Goal: Answer question/provide support

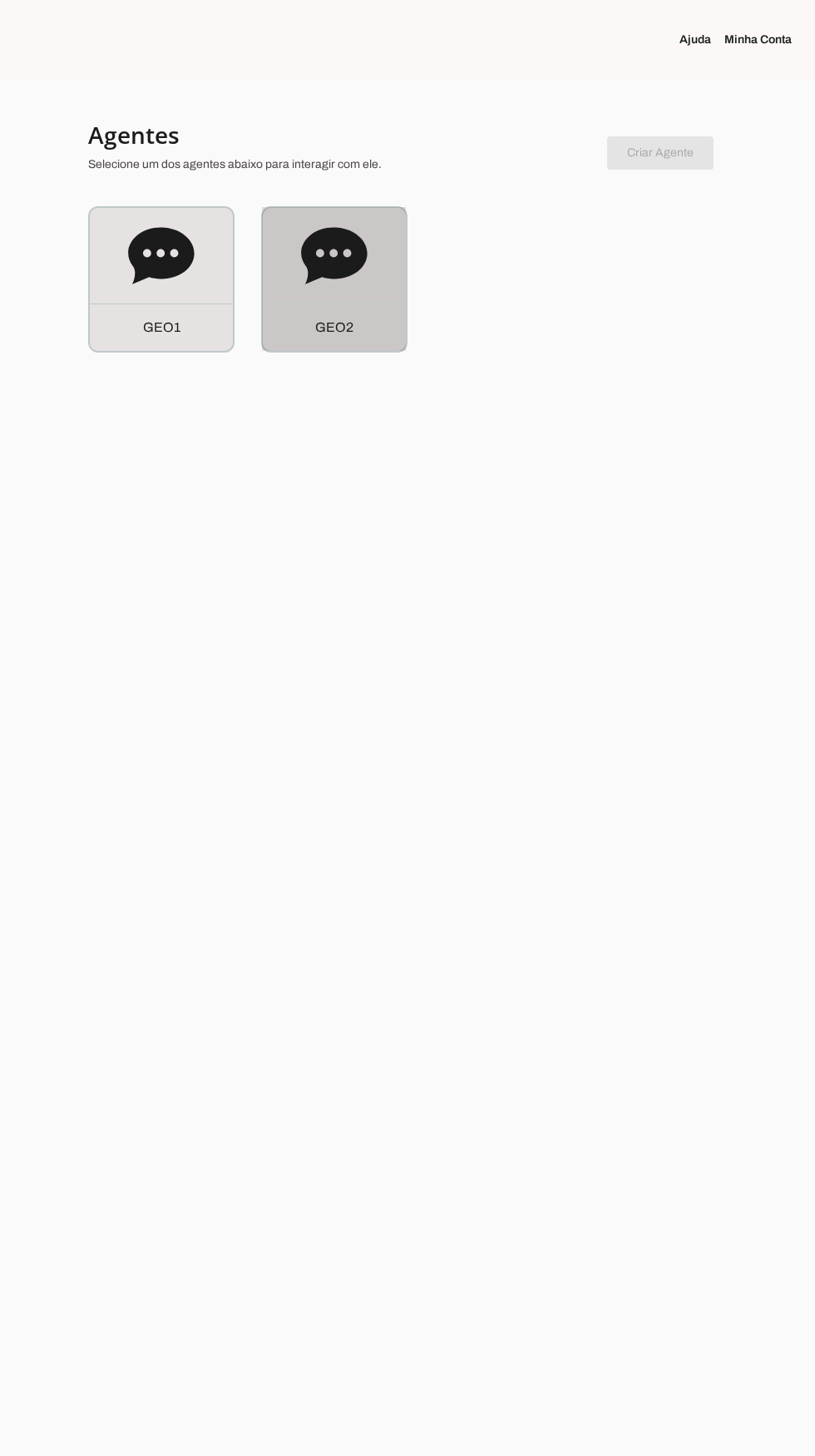
click at [365, 300] on div "G E O 2" at bounding box center [334, 279] width 143 height 143
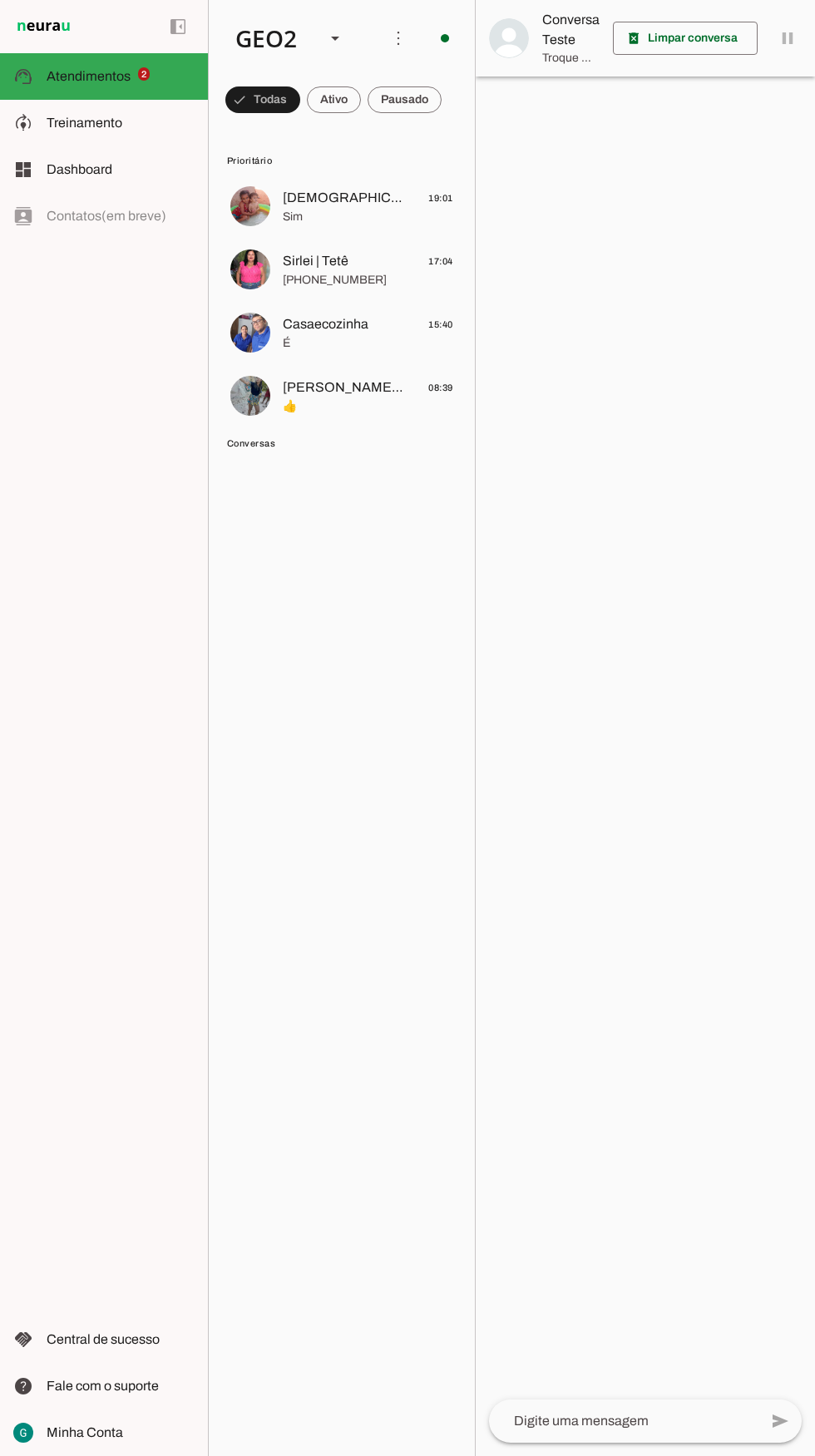
click at [302, 193] on span "[DEMOGRAPHIC_DATA] abençoe" at bounding box center [344, 198] width 123 height 20
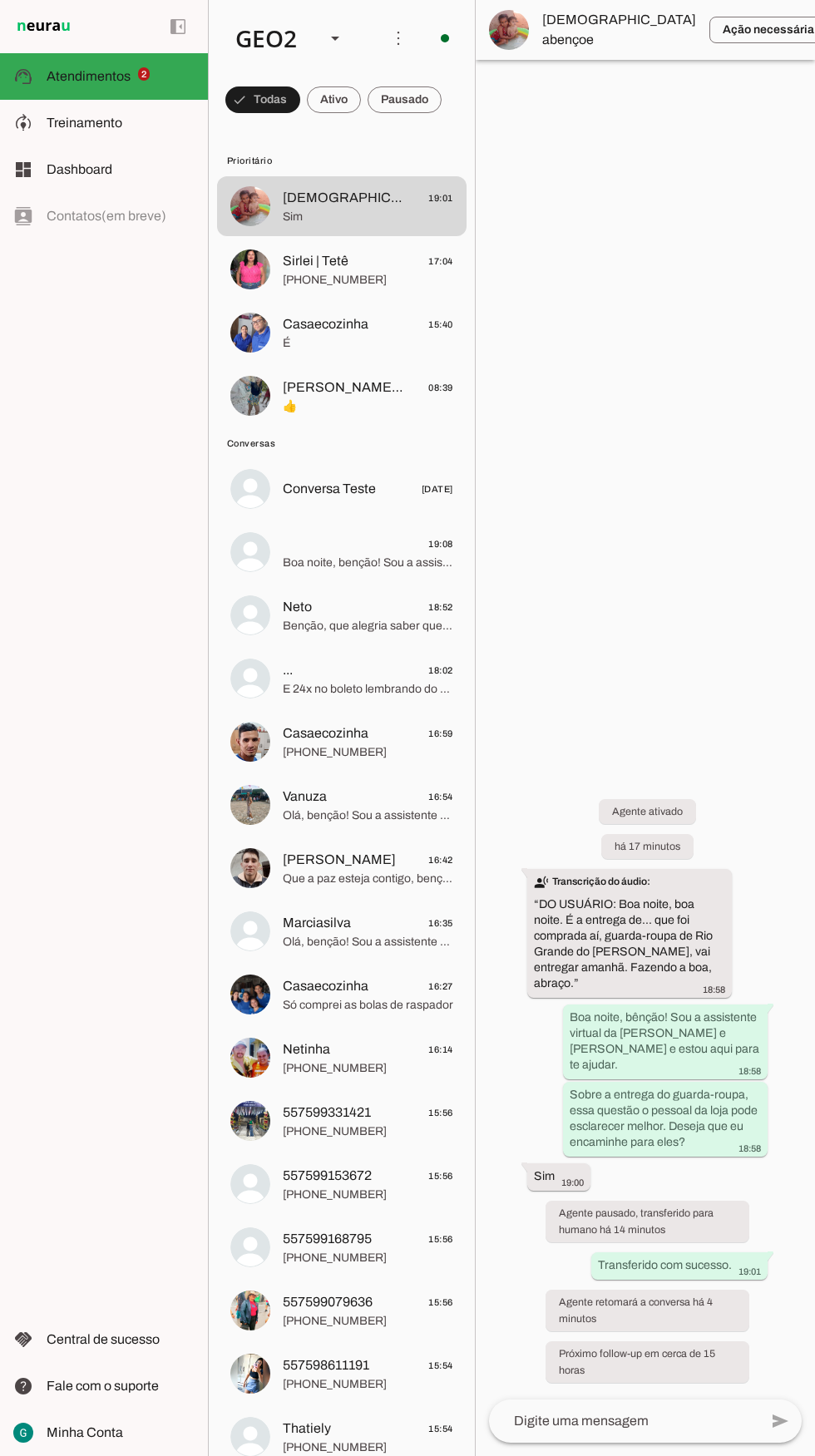
click at [608, 1442] on div at bounding box center [623, 1421] width 269 height 44
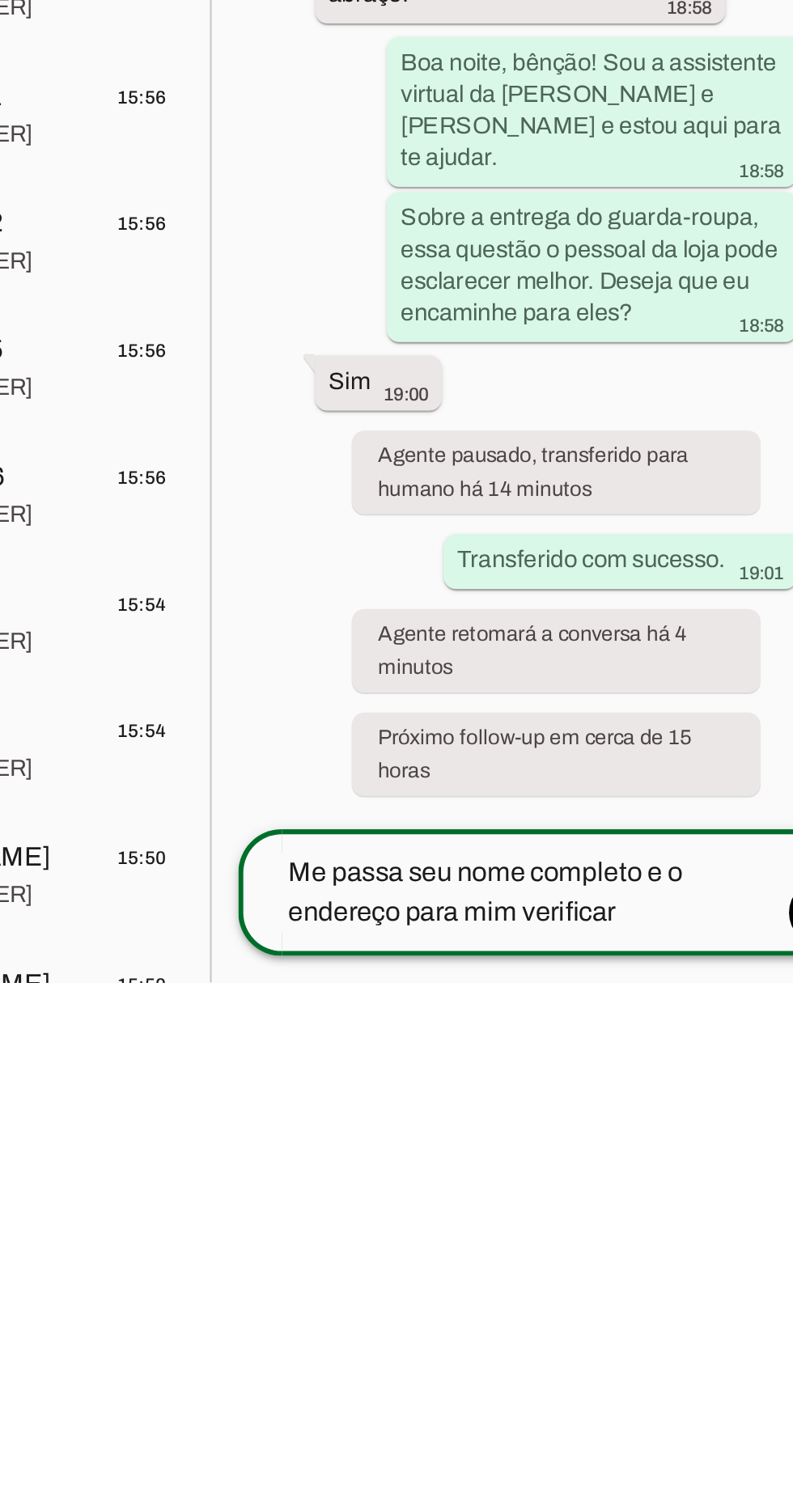
type textarea "Me passa seu nome completo e o endereço para mim verificar"
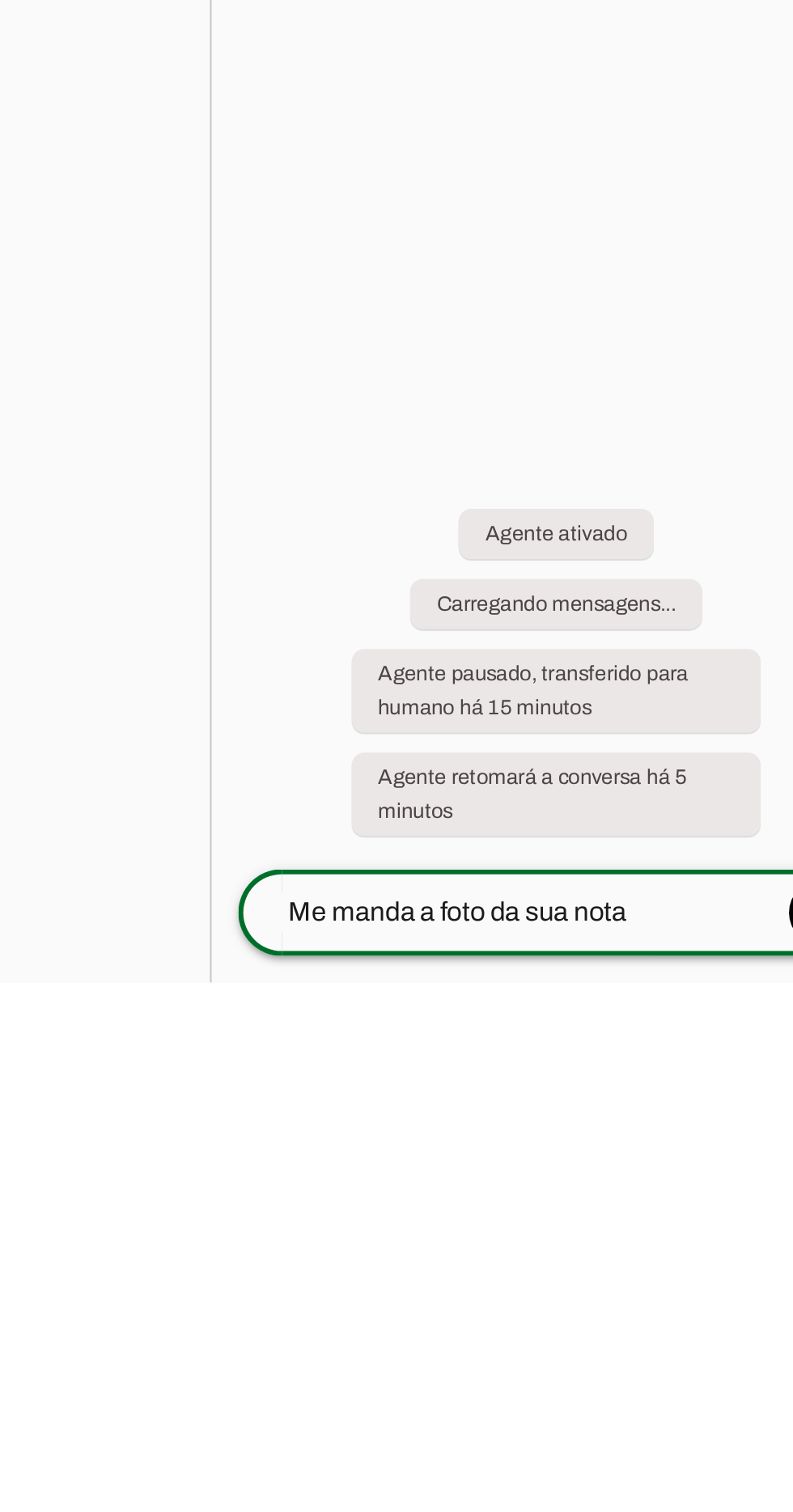
scroll to position [94, 0]
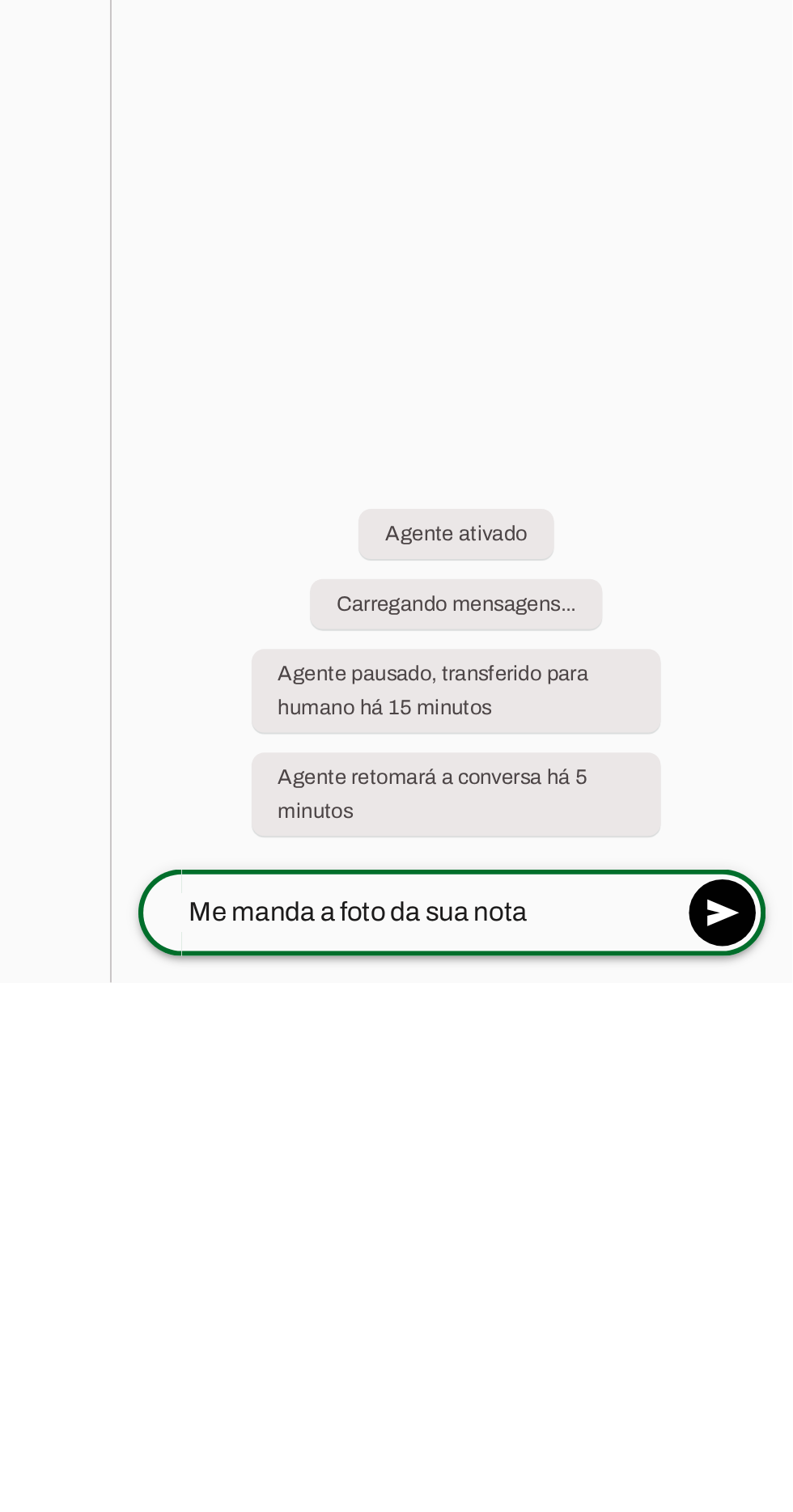
type textarea "Me manda a foto da sua nota"
type md-outlined-text-field "Me manda a foto da sua nota"
click at [753, 1416] on span at bounding box center [758, 1477] width 38 height 38
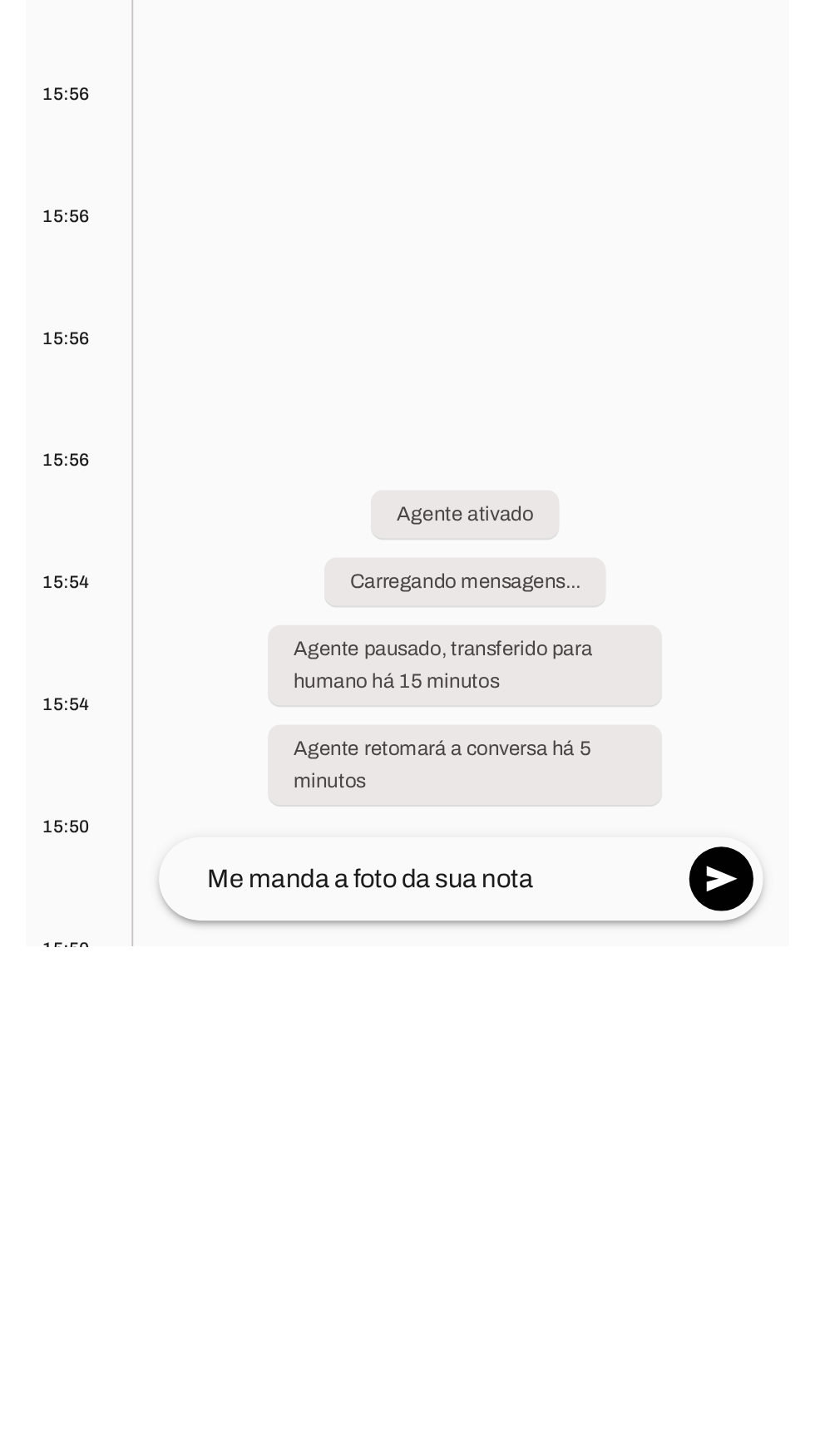
scroll to position [148, 0]
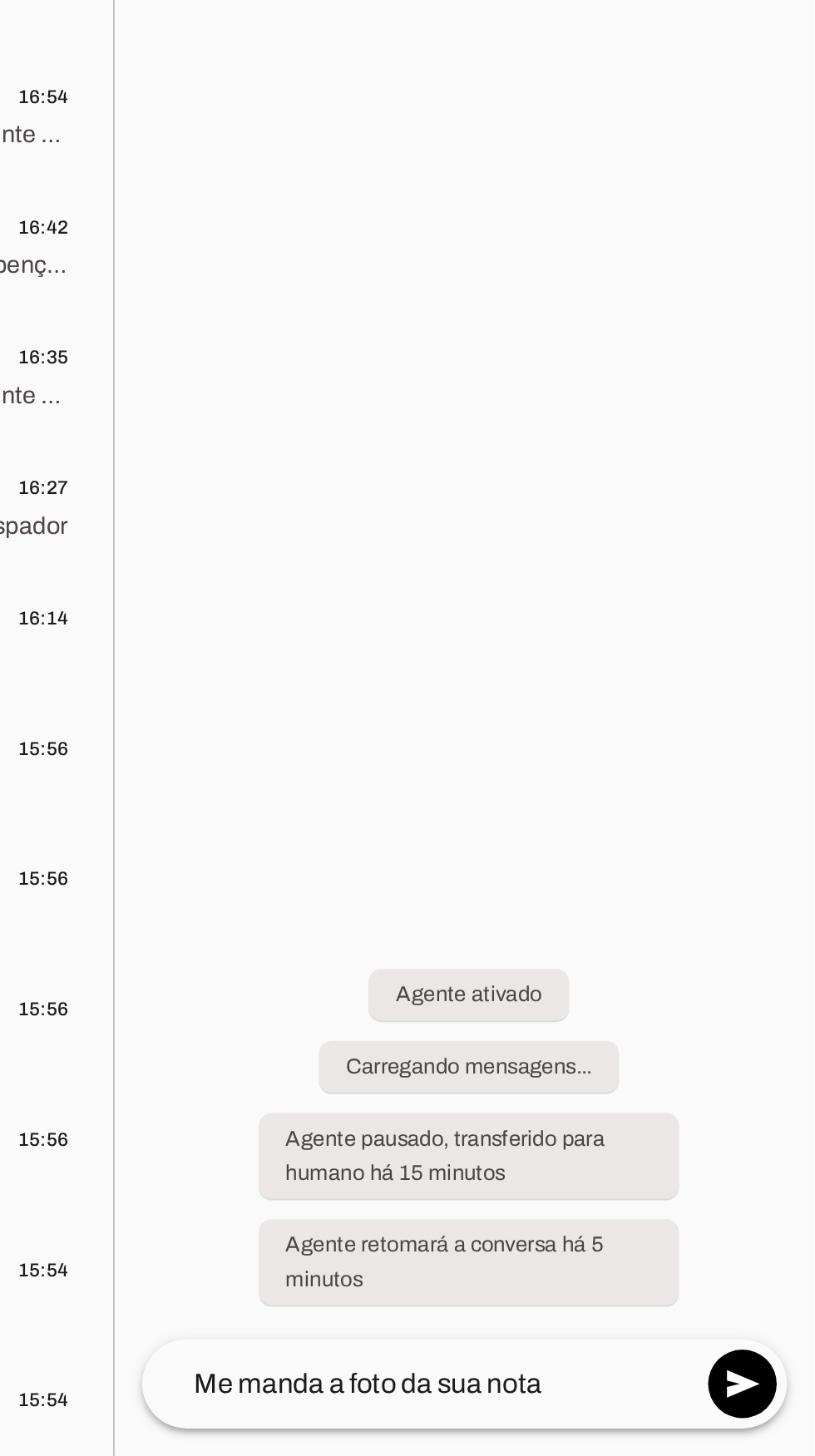
click at [795, 1401] on span at bounding box center [779, 1420] width 40 height 40
click at [770, 1401] on span at bounding box center [779, 1420] width 40 height 40
click at [789, 1401] on span at bounding box center [779, 1420] width 40 height 40
